Goal: Entertainment & Leisure: Consume media (video, audio)

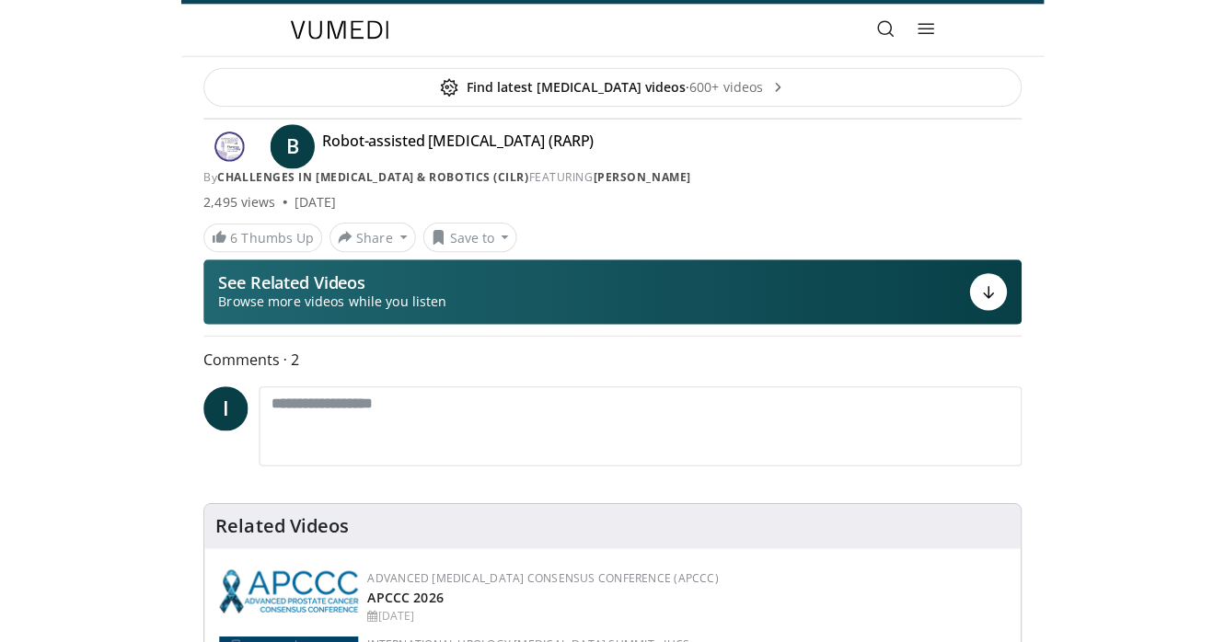
scroll to position [40, 0]
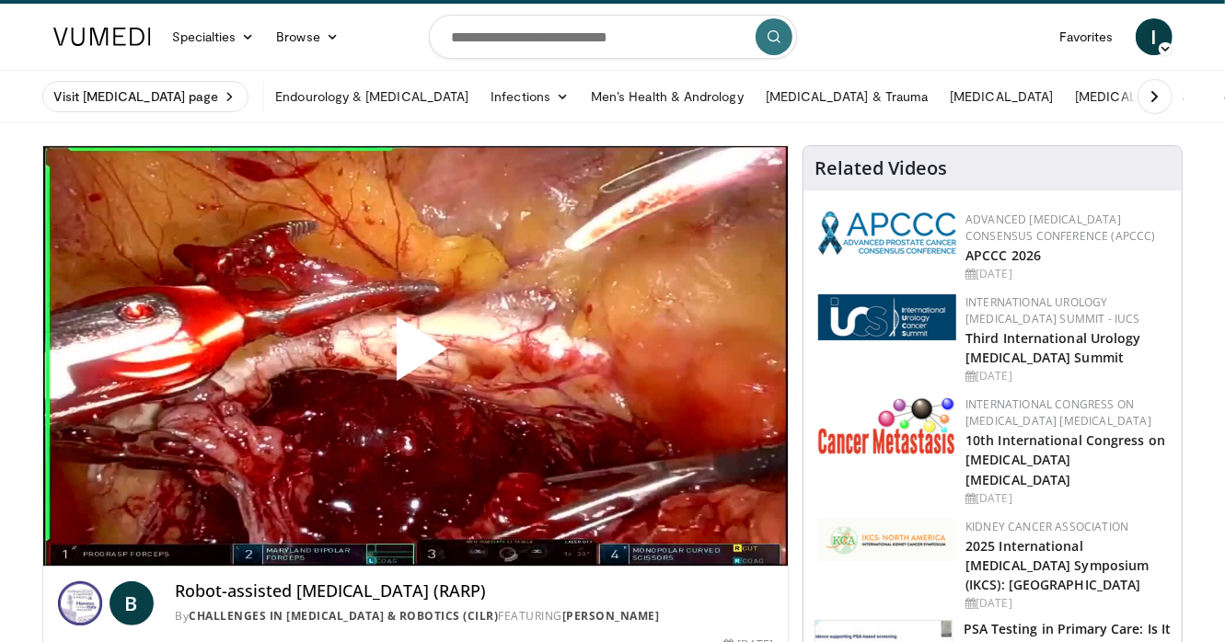
click at [415, 356] on span "Video Player" at bounding box center [415, 356] width 0 height 0
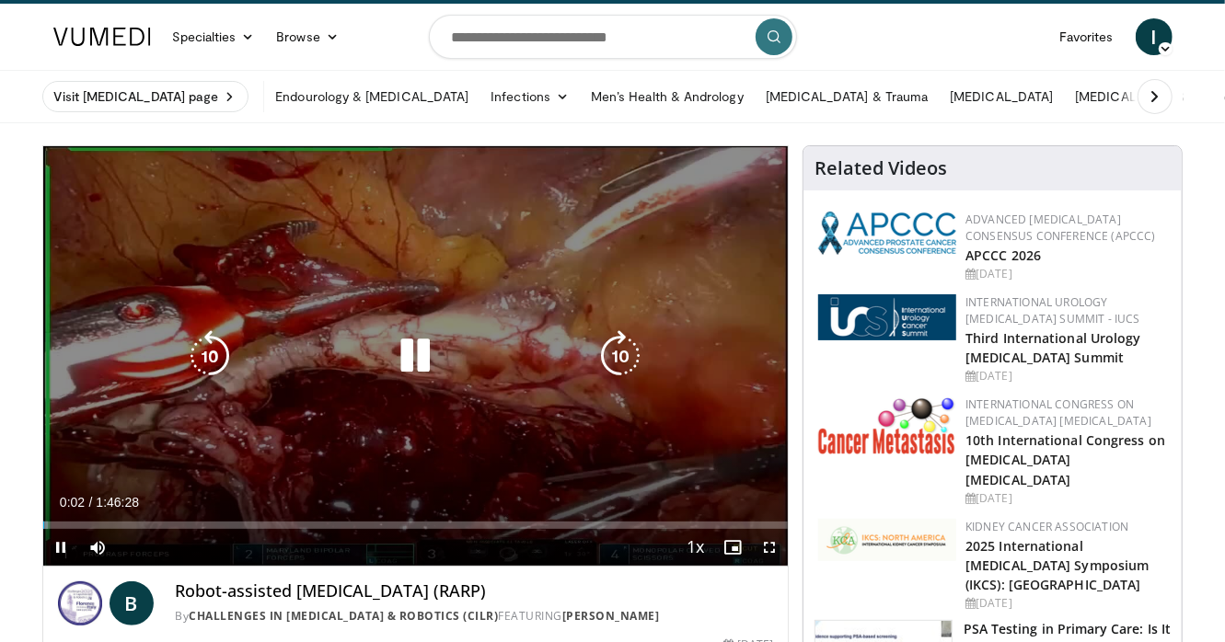
click at [365, 333] on div "10 seconds Tap to unmute" at bounding box center [415, 356] width 745 height 420
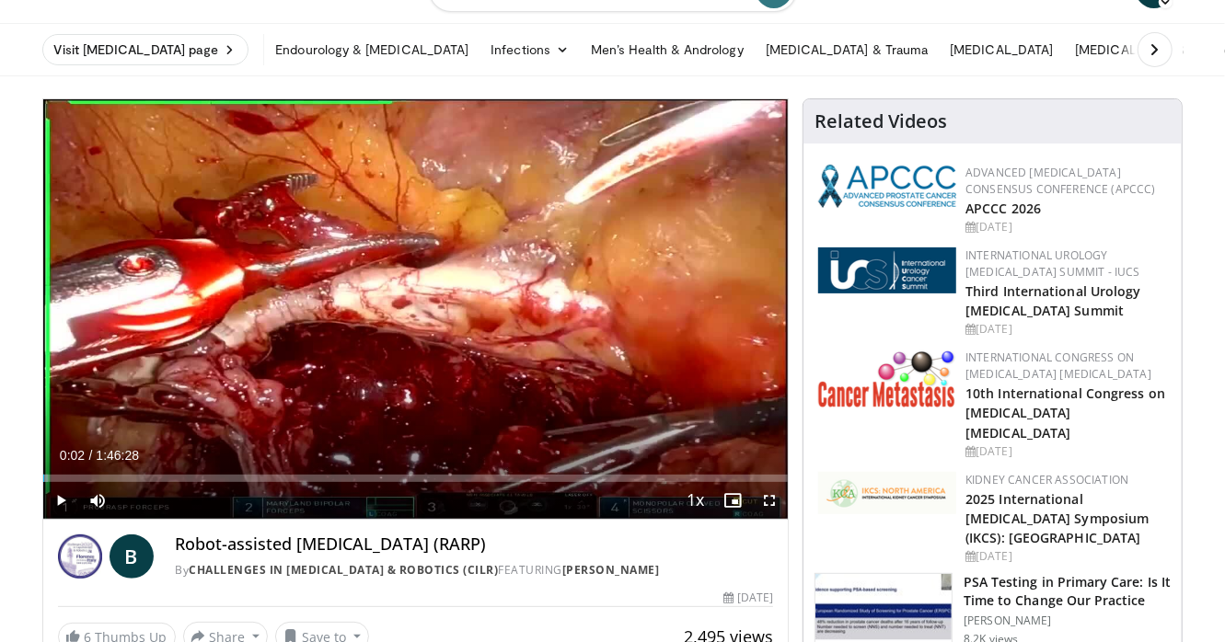
scroll to position [89, 0]
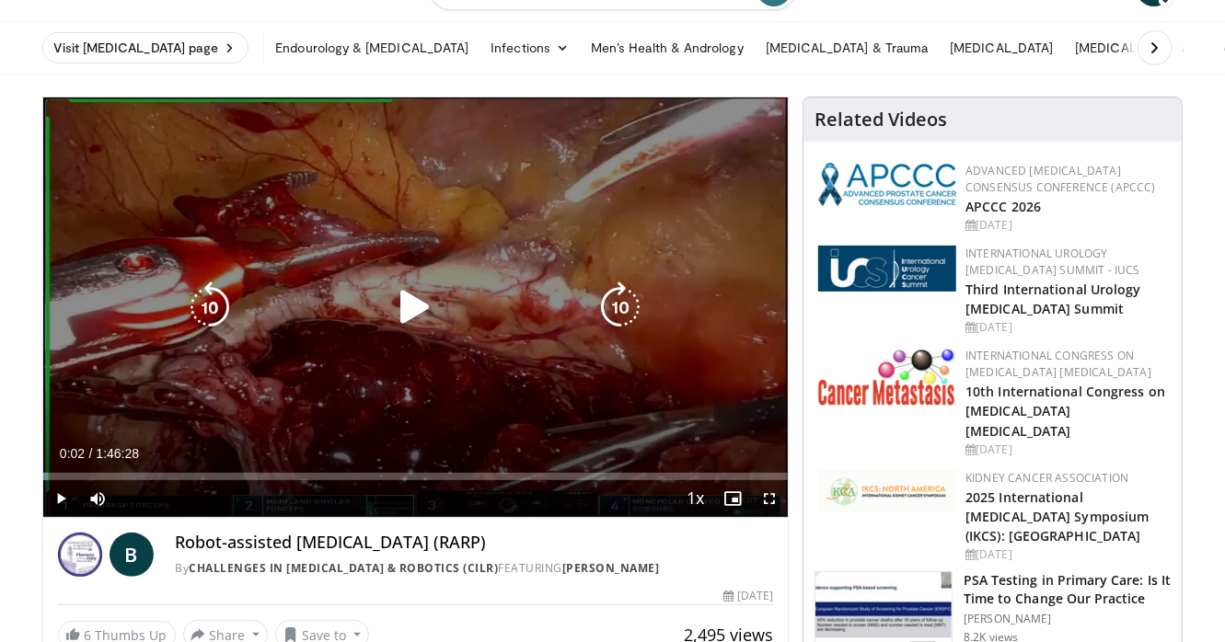
click at [415, 306] on icon "Video Player" at bounding box center [415, 308] width 52 height 52
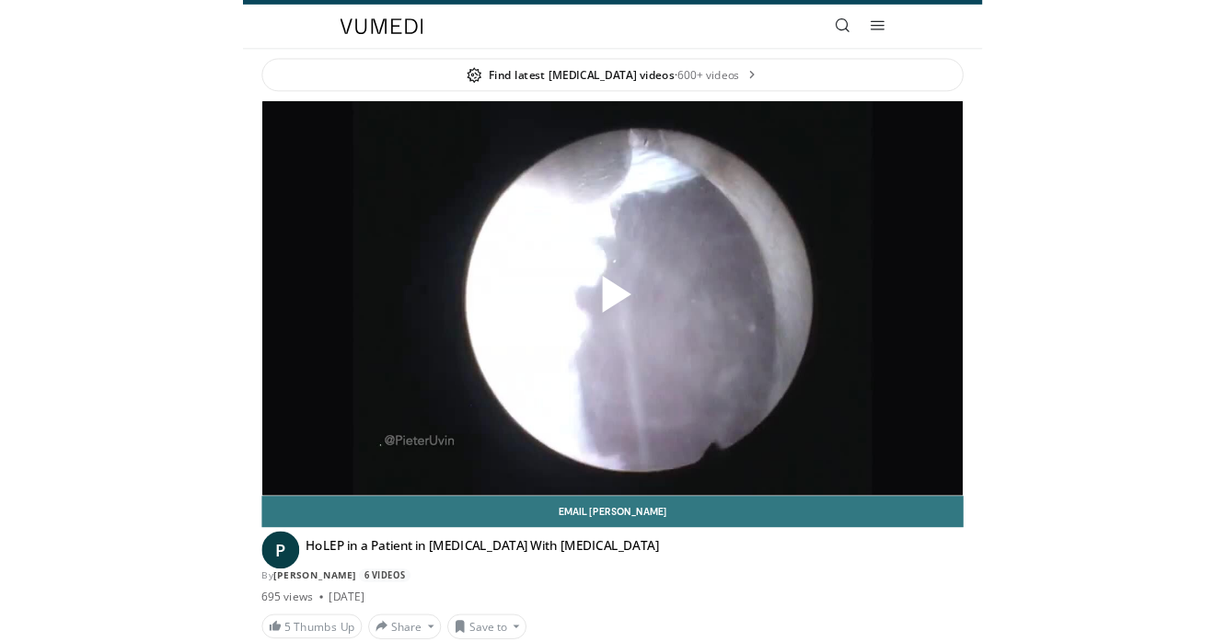
scroll to position [39, 0]
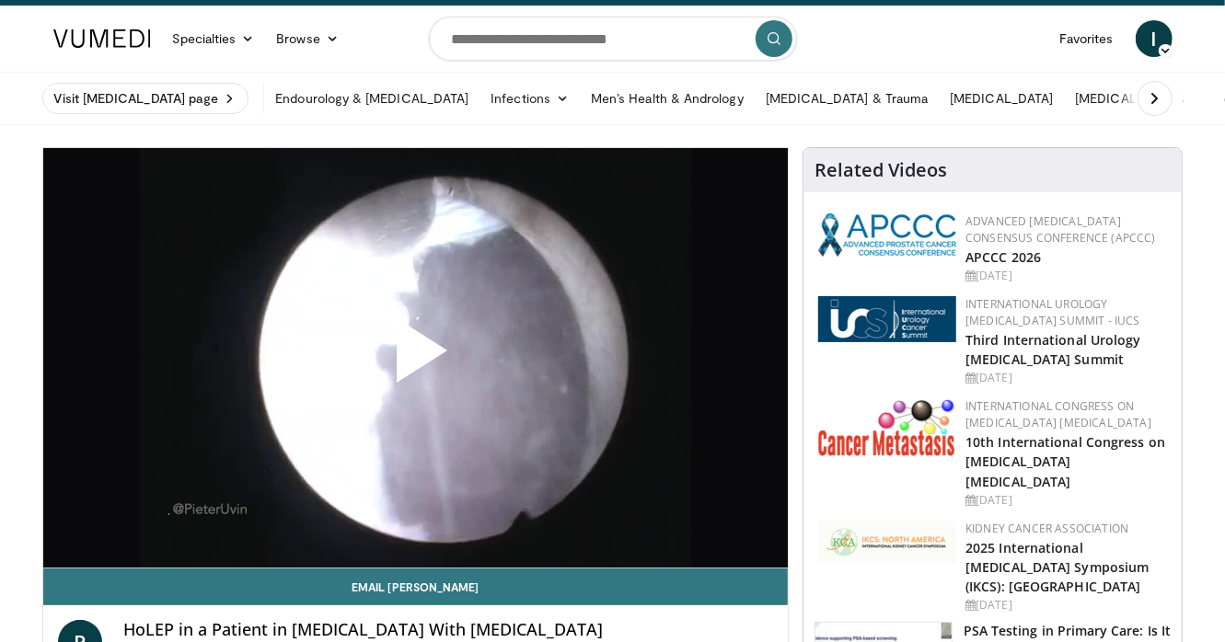
click at [415, 358] on span "Video Player" at bounding box center [415, 358] width 0 height 0
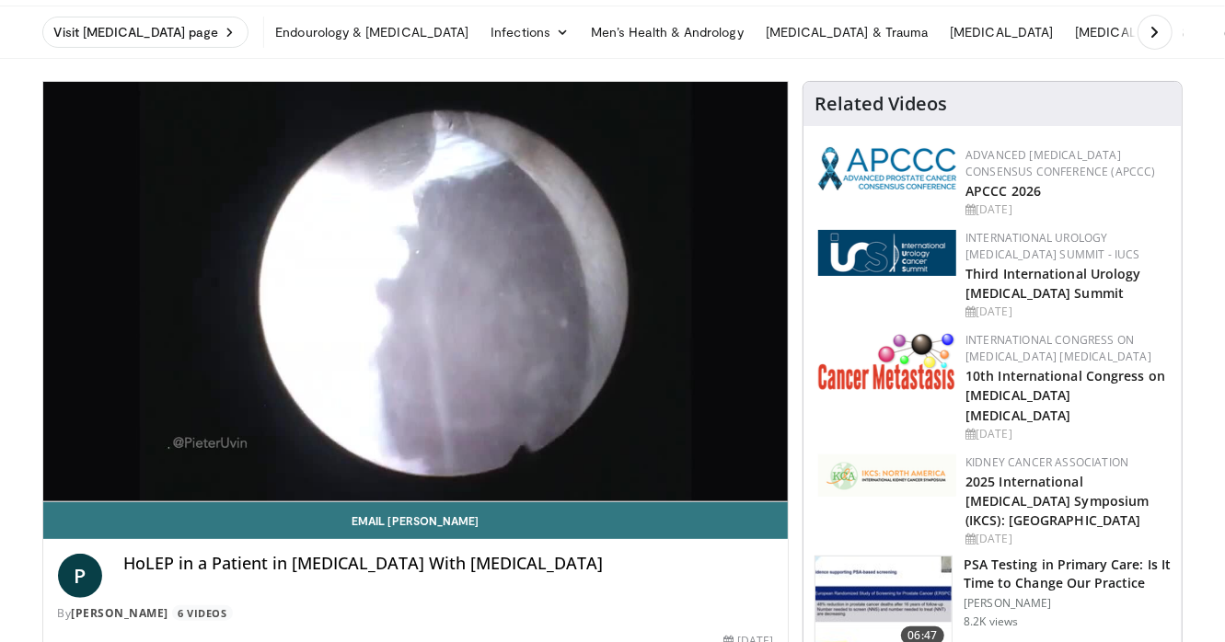
scroll to position [98, 0]
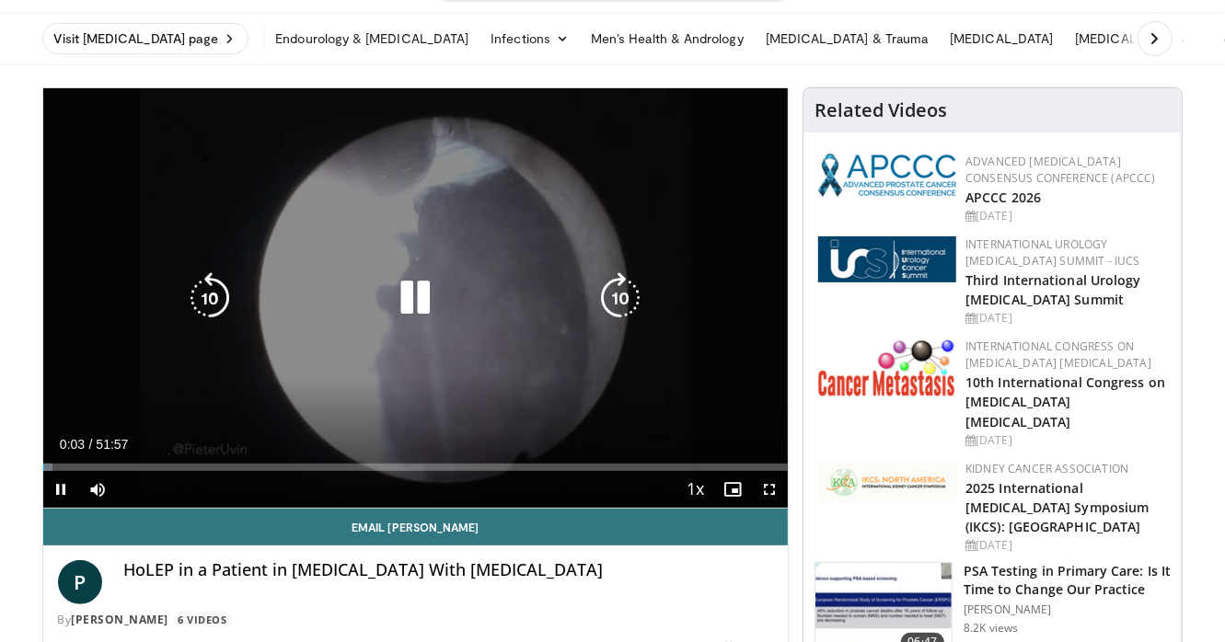
click at [412, 294] on icon "Video Player" at bounding box center [415, 298] width 52 height 52
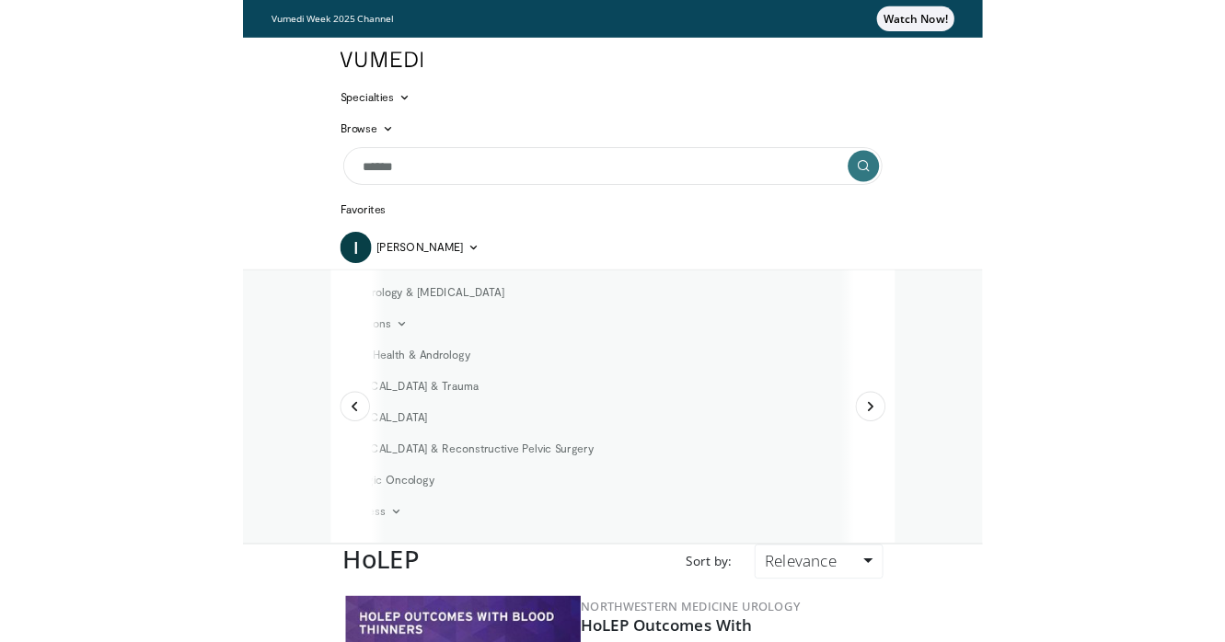
scroll to position [1090, 0]
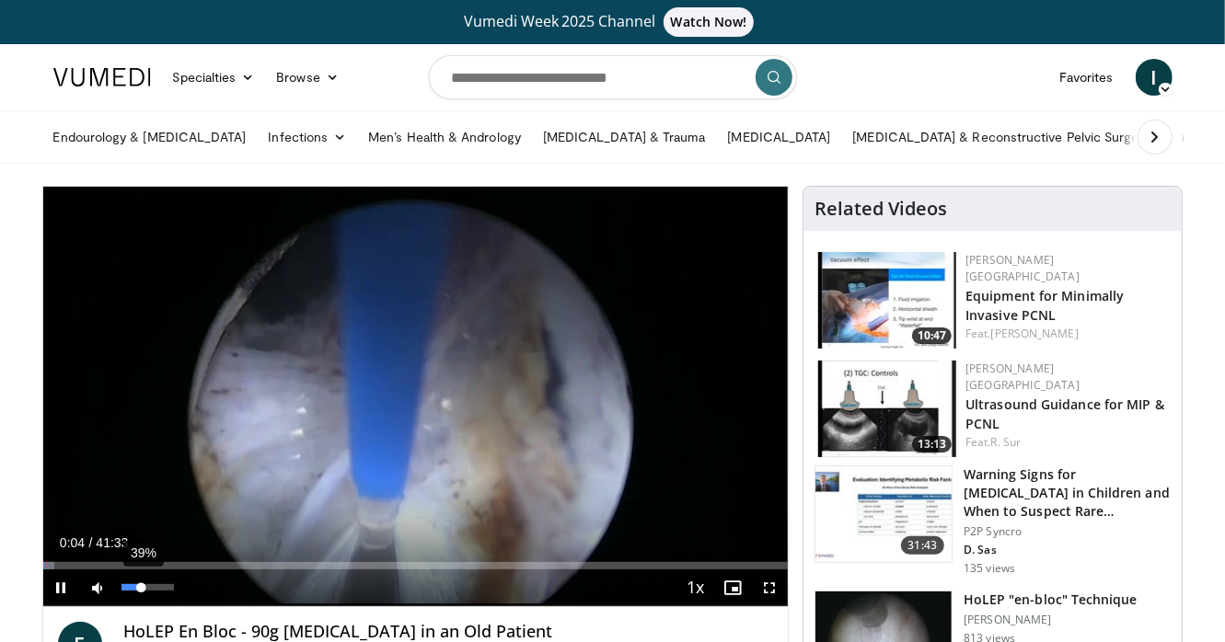
click at [141, 592] on div "39%" at bounding box center [148, 588] width 64 height 37
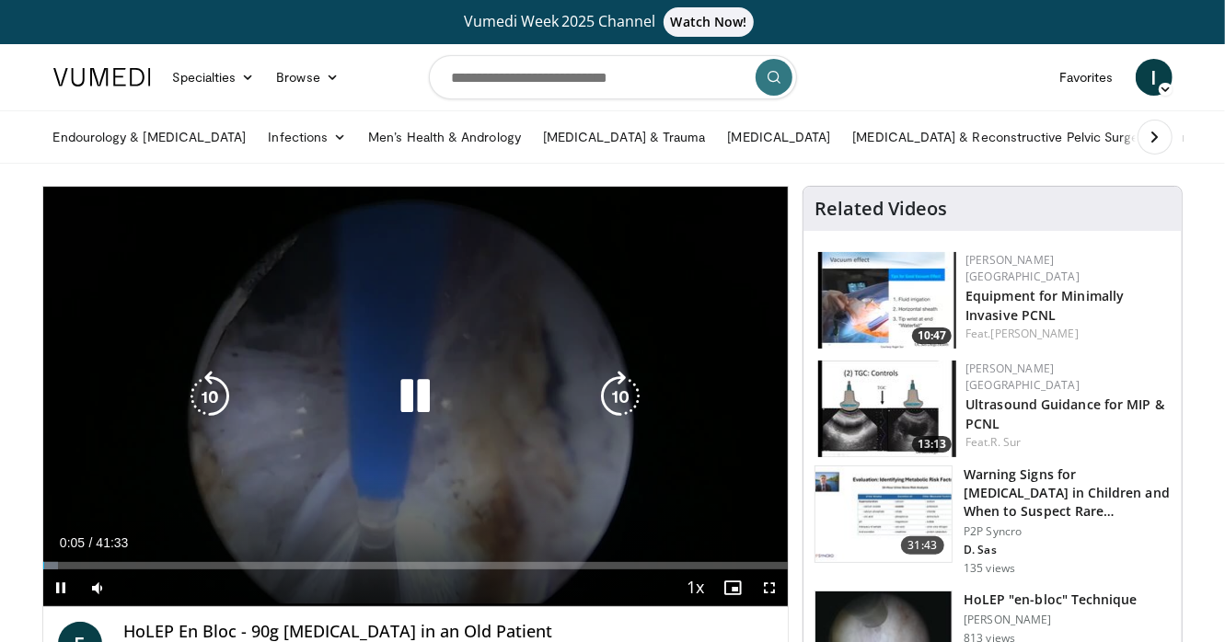
click at [430, 384] on icon "Video Player" at bounding box center [415, 397] width 52 height 52
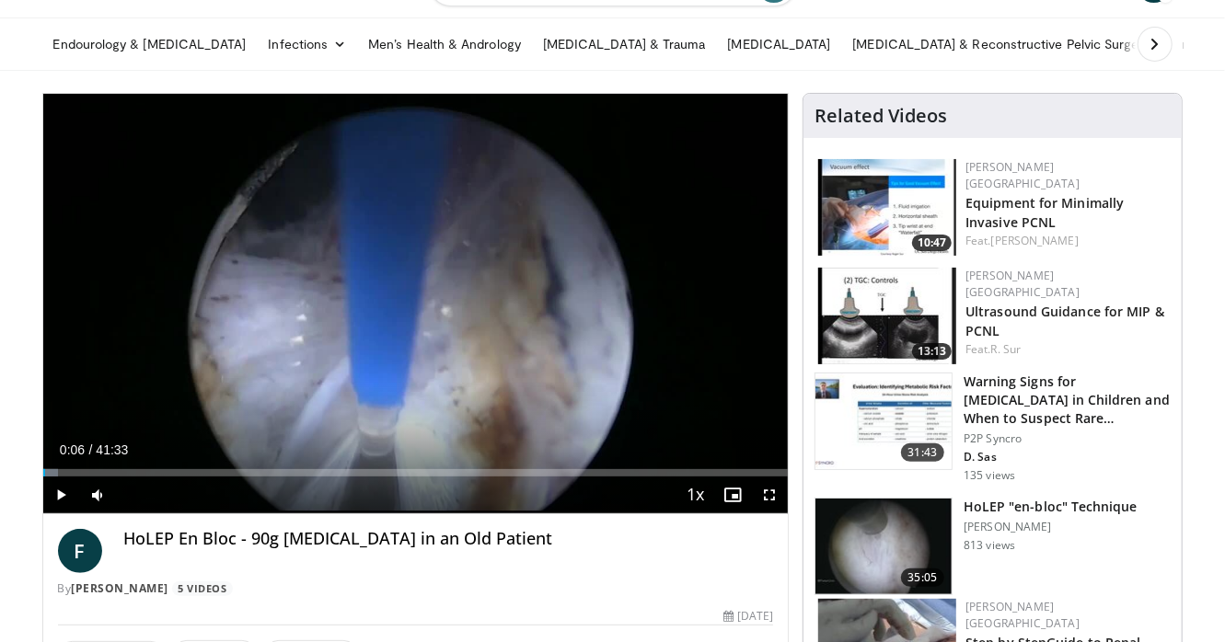
scroll to position [105, 0]
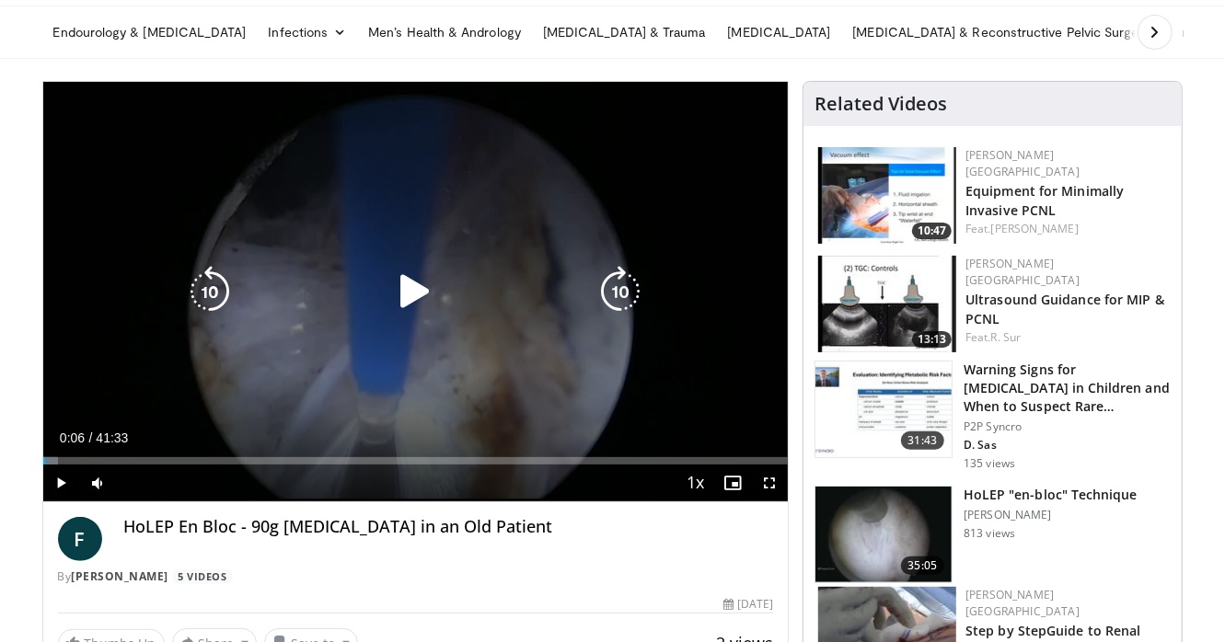
click at [410, 282] on icon "Video Player" at bounding box center [415, 292] width 52 height 52
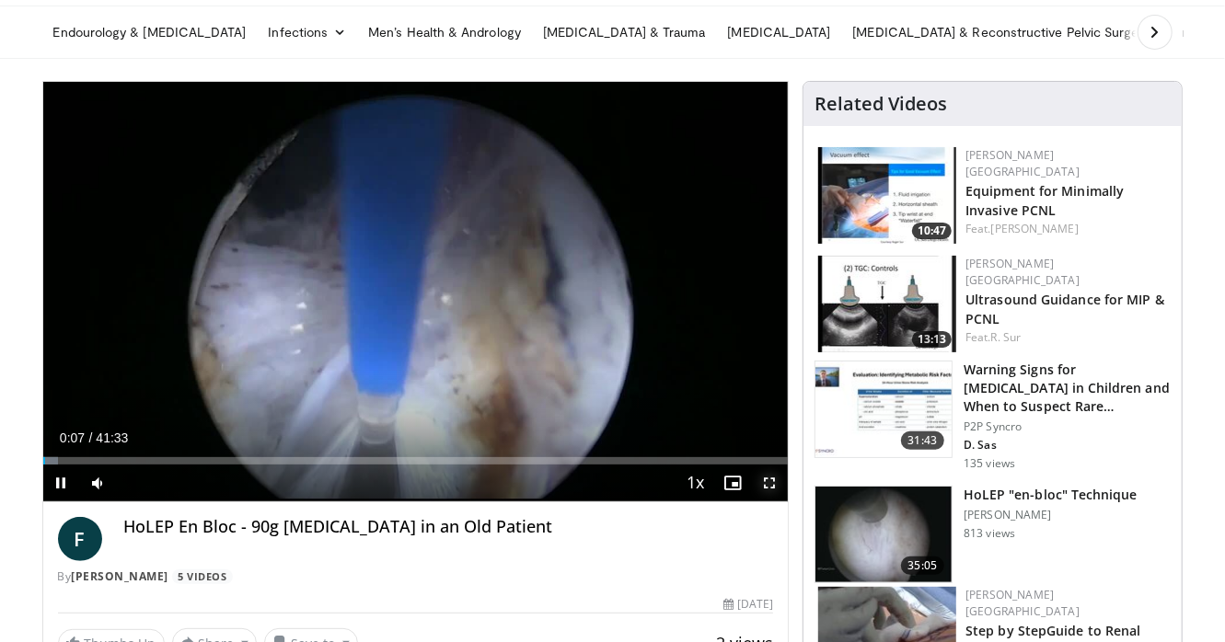
click at [777, 485] on span "Video Player" at bounding box center [769, 483] width 37 height 37
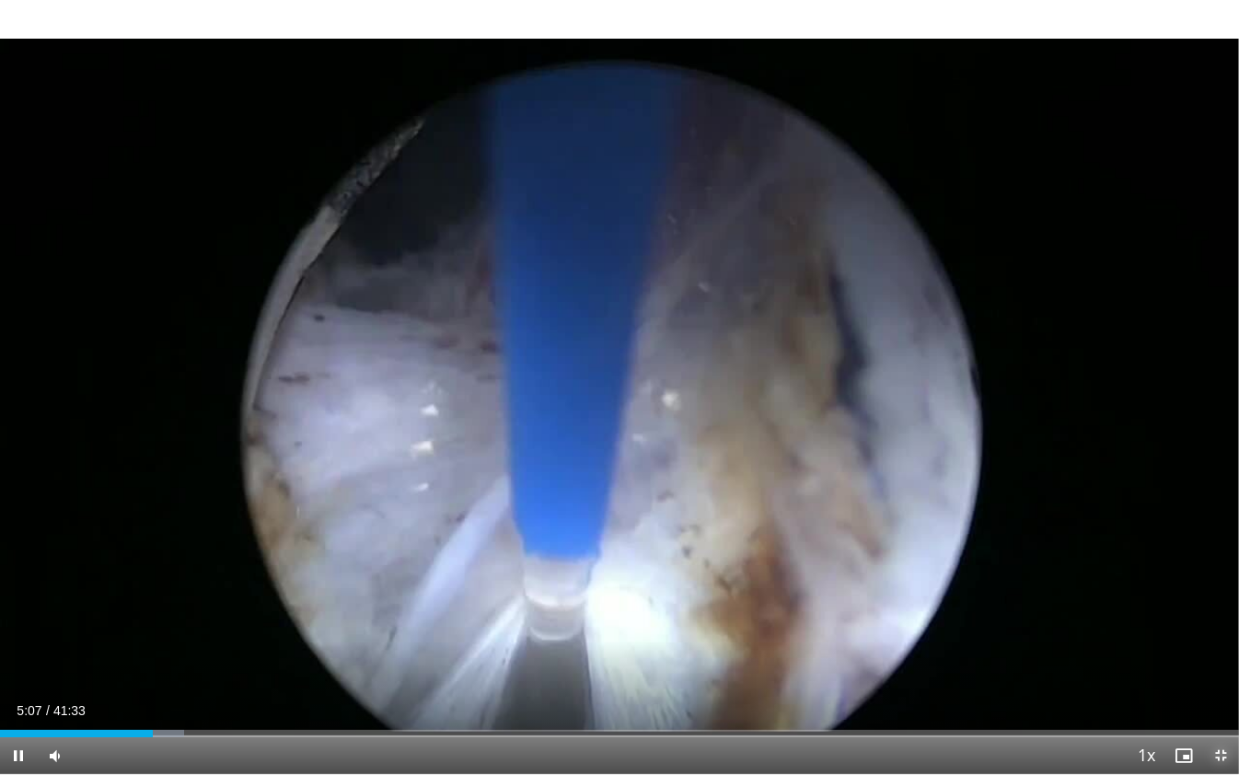
click at [1217, 641] on span "Video Player" at bounding box center [1220, 755] width 37 height 37
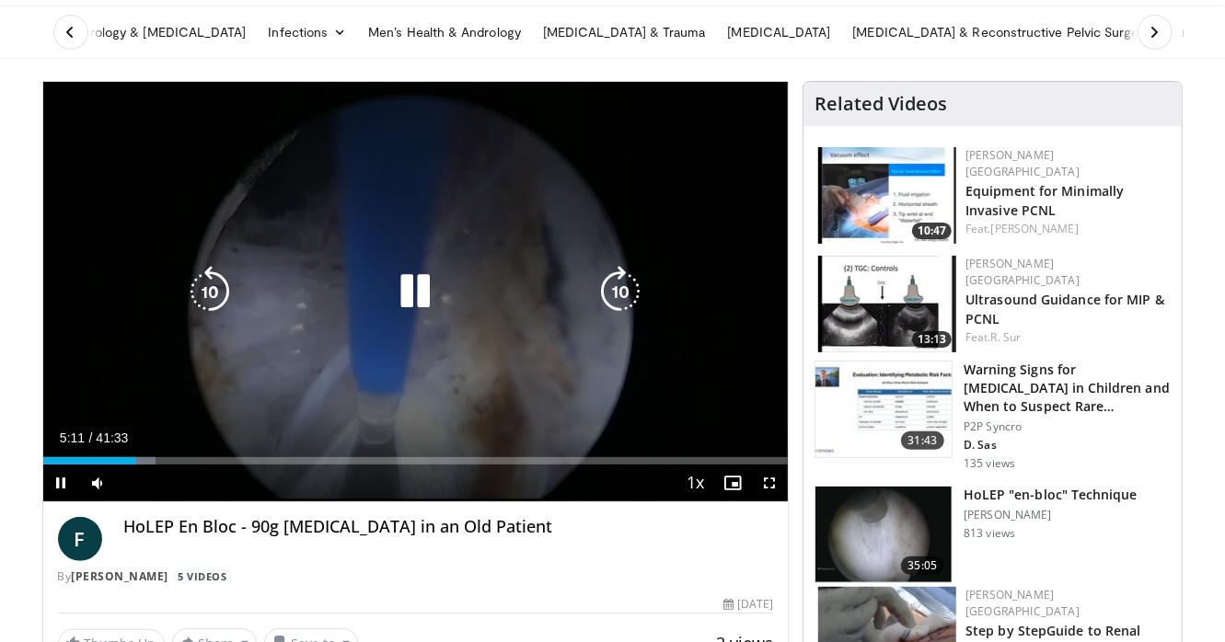
click at [428, 301] on icon "Video Player" at bounding box center [415, 292] width 52 height 52
click at [468, 256] on div "20 seconds Tap to unmute" at bounding box center [415, 292] width 745 height 420
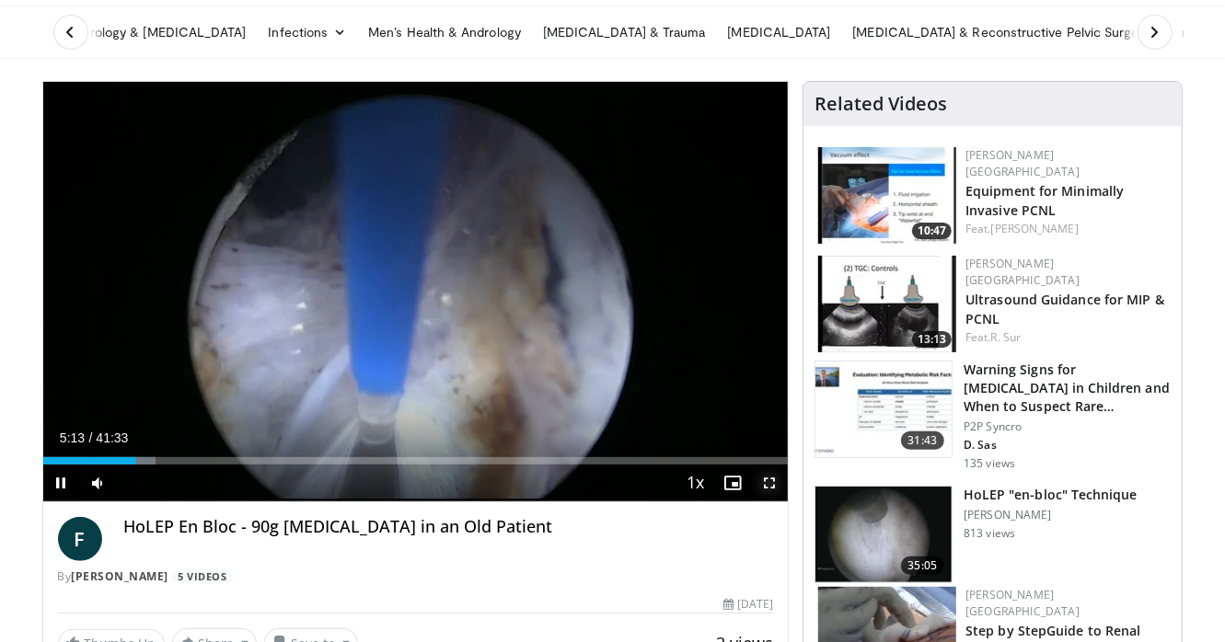
click at [780, 483] on span "Video Player" at bounding box center [769, 483] width 37 height 37
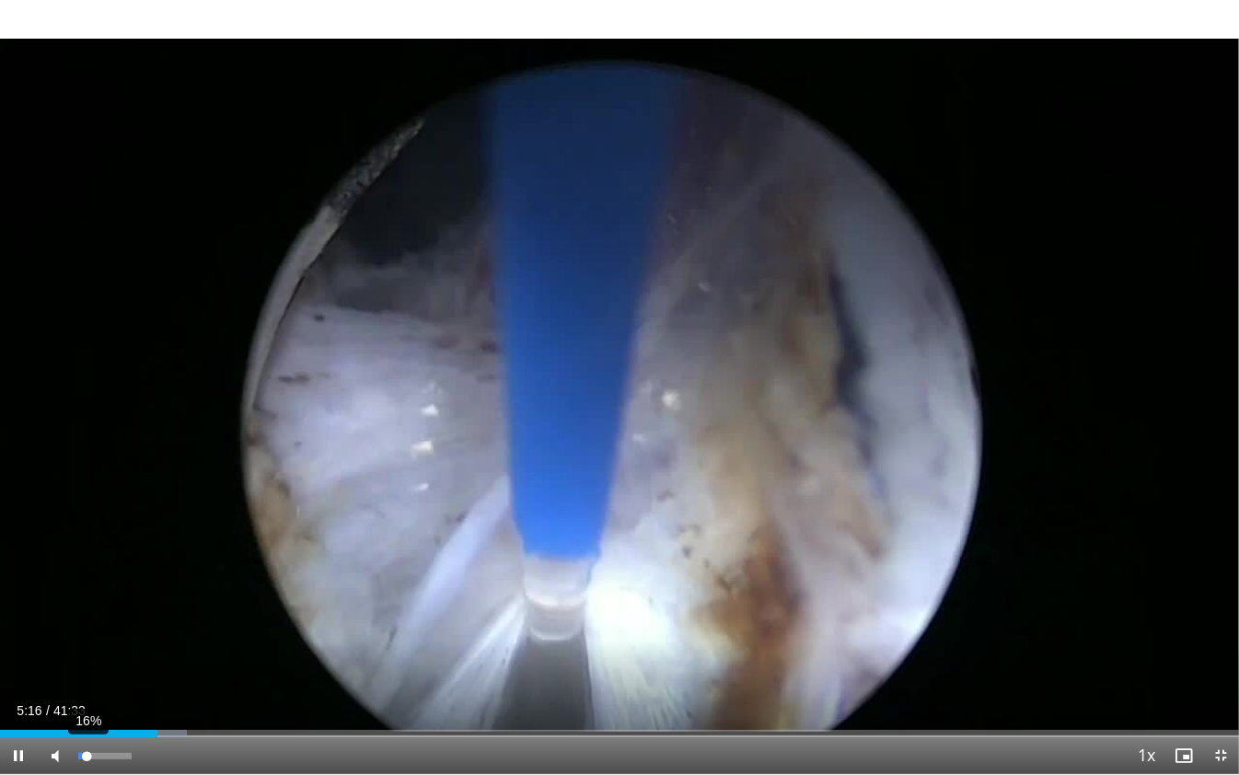
click at [87, 641] on div "Volume Level" at bounding box center [82, 756] width 8 height 6
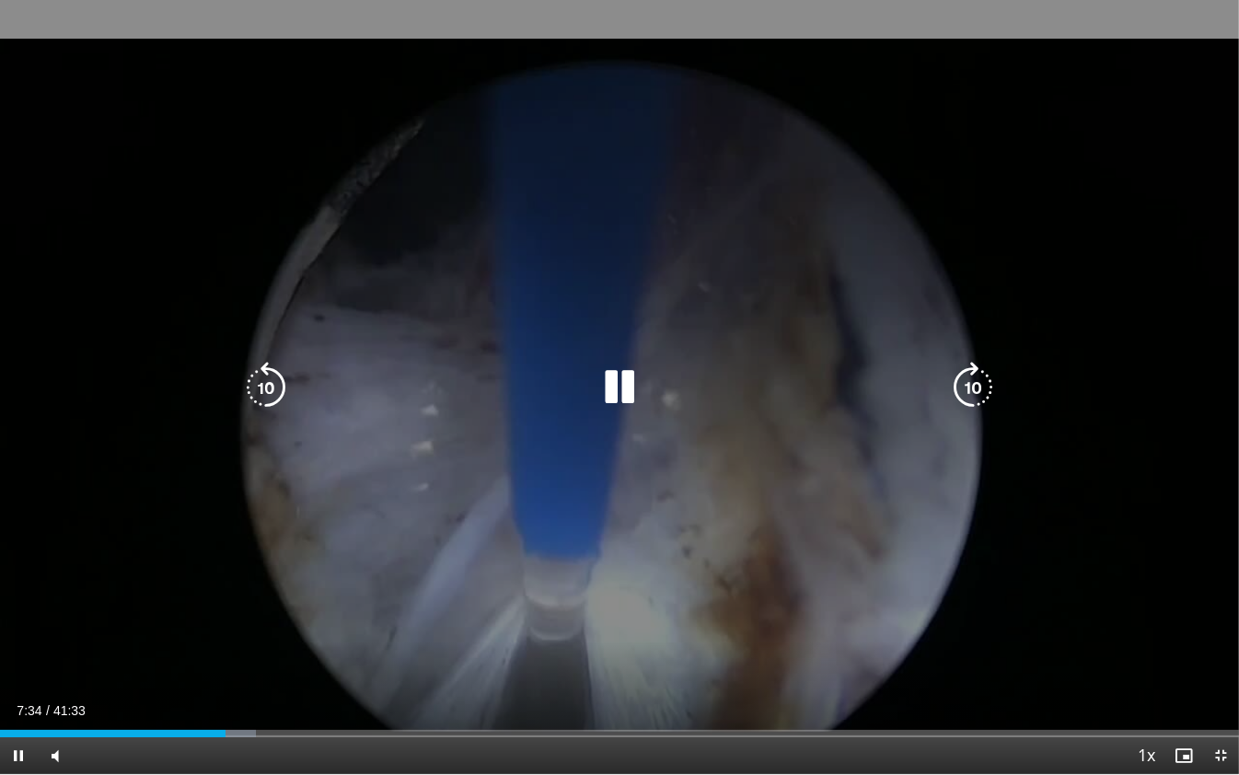
click at [629, 381] on icon "Video Player" at bounding box center [620, 388] width 52 height 52
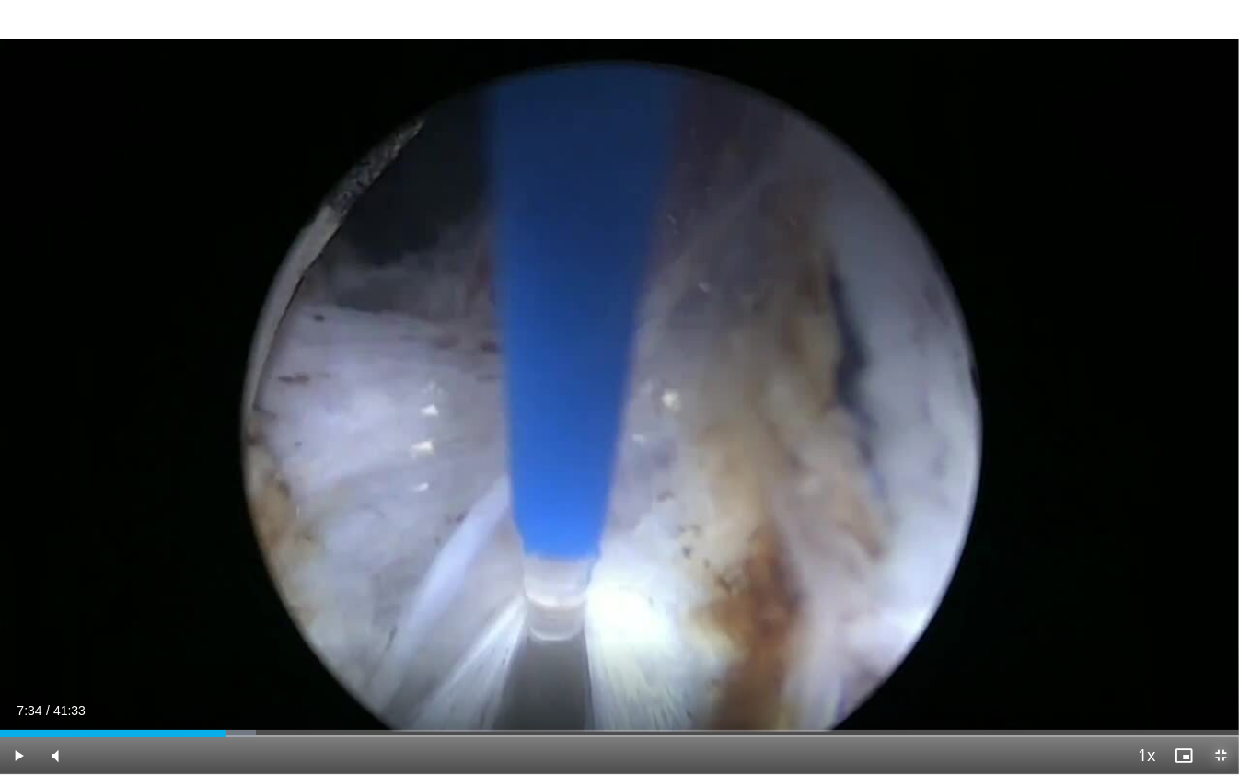
click at [1224, 641] on span "Video Player" at bounding box center [1220, 755] width 37 height 37
